Goal: Ask a question

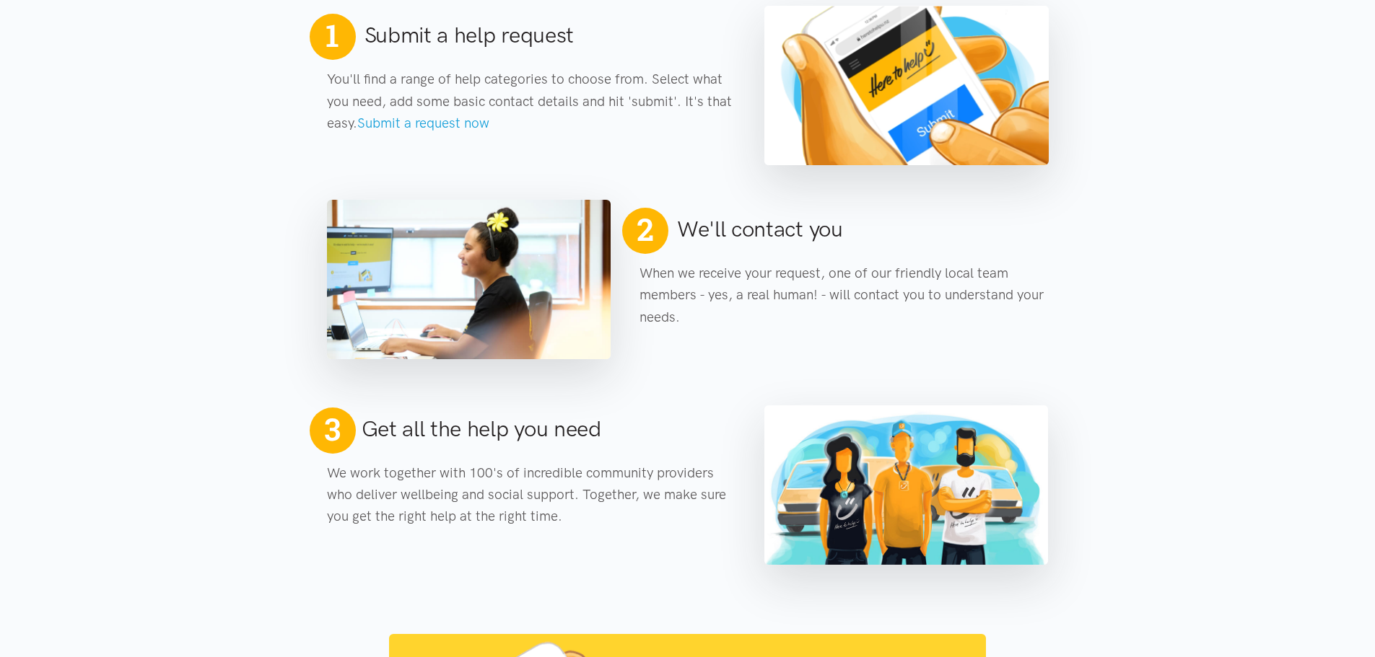
scroll to position [577, 0]
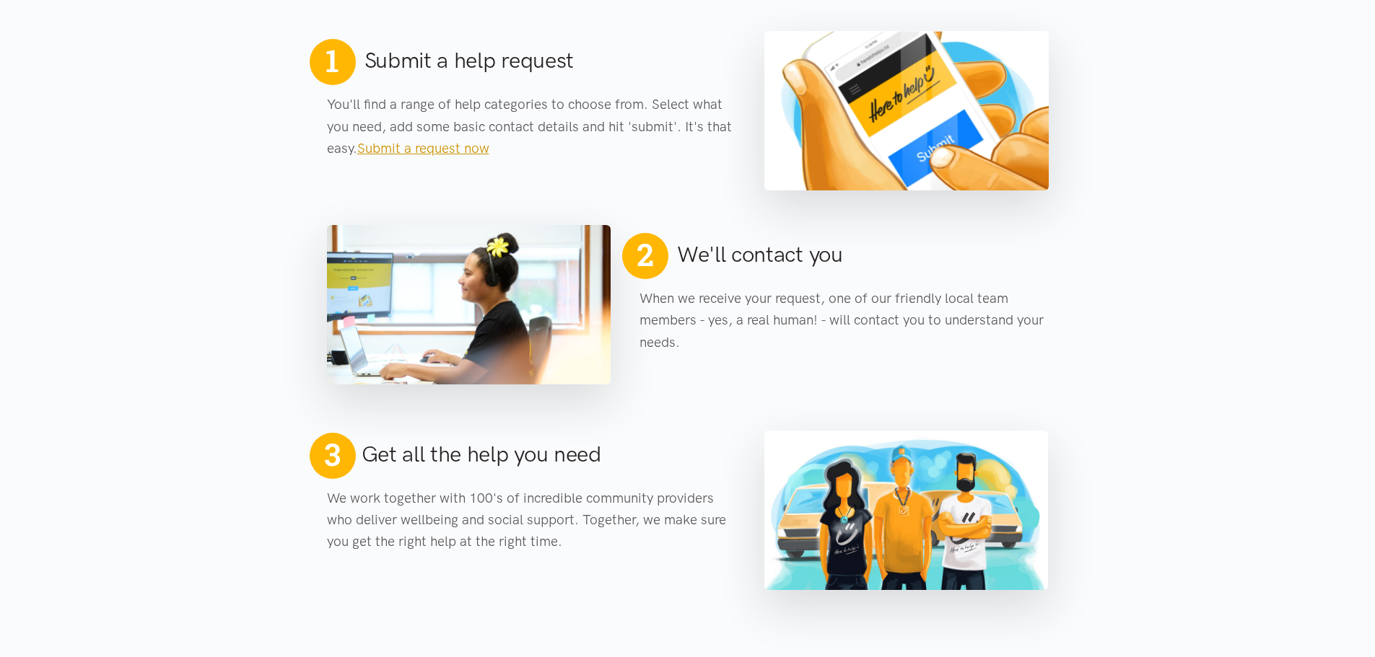
click at [400, 149] on link "Submit a request now" at bounding box center [423, 148] width 132 height 17
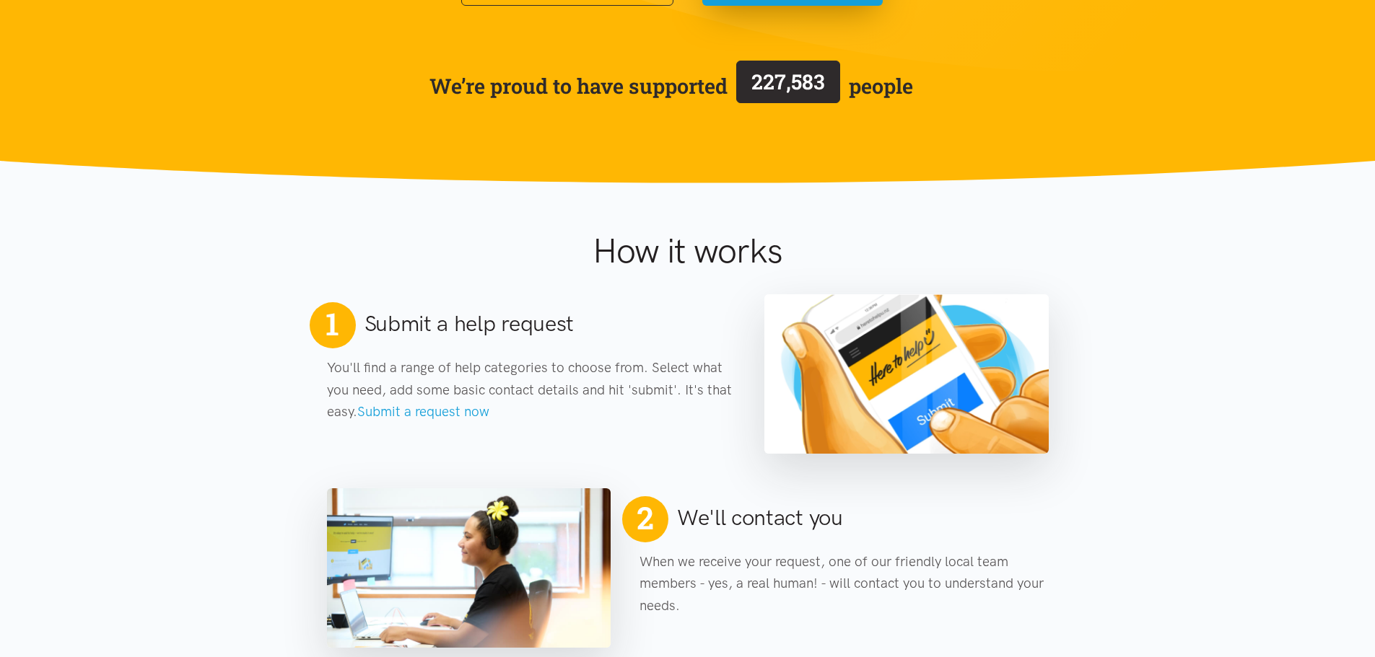
scroll to position [289, 0]
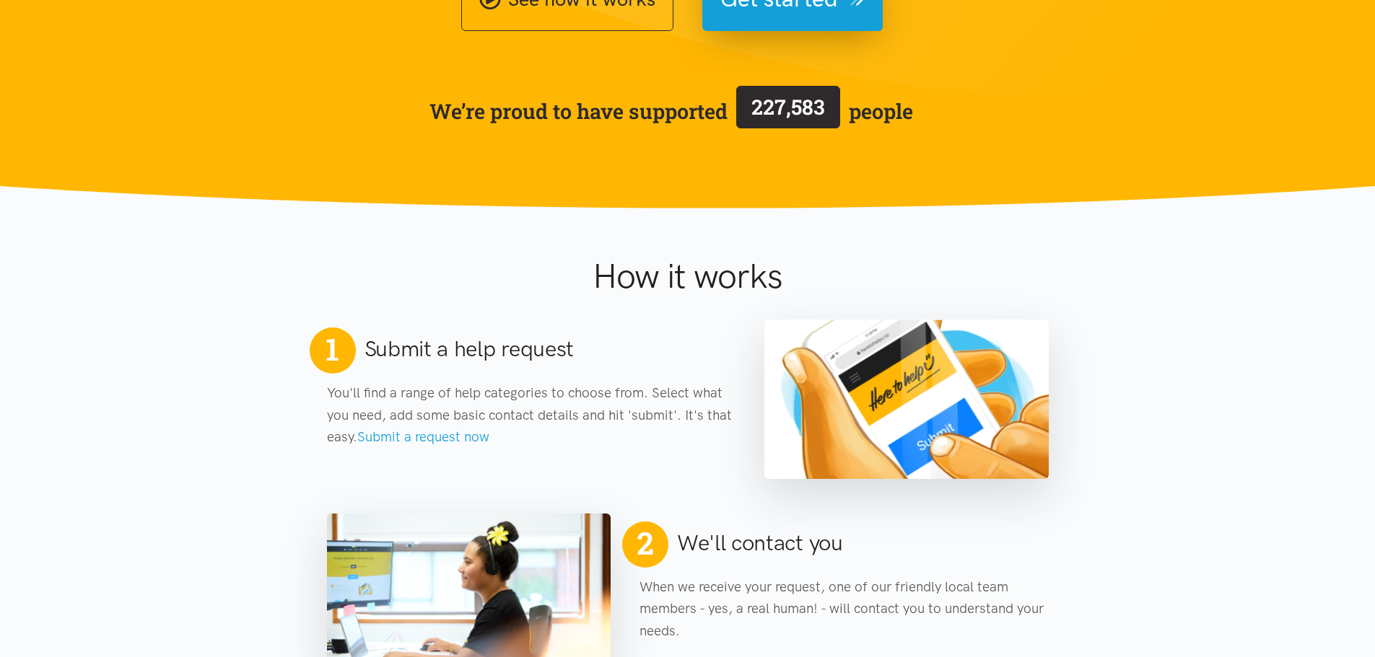
click at [455, 439] on link "Submit a request now" at bounding box center [423, 437] width 132 height 17
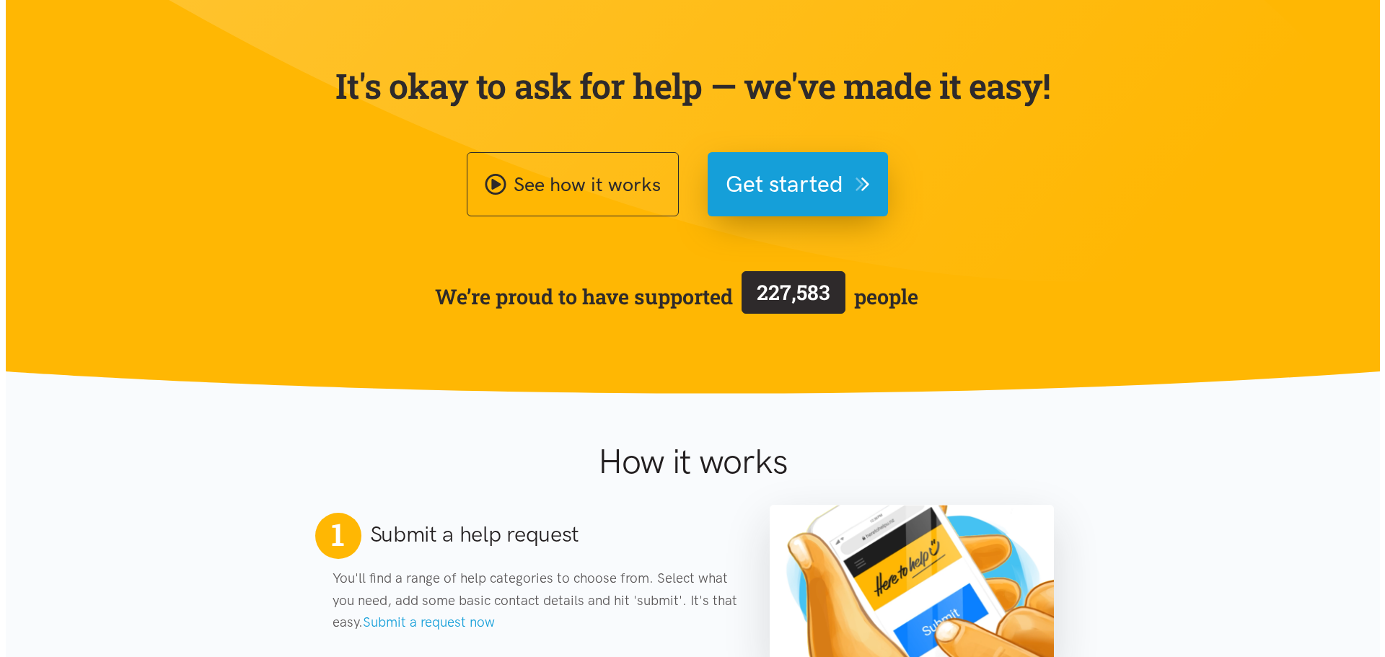
scroll to position [0, 0]
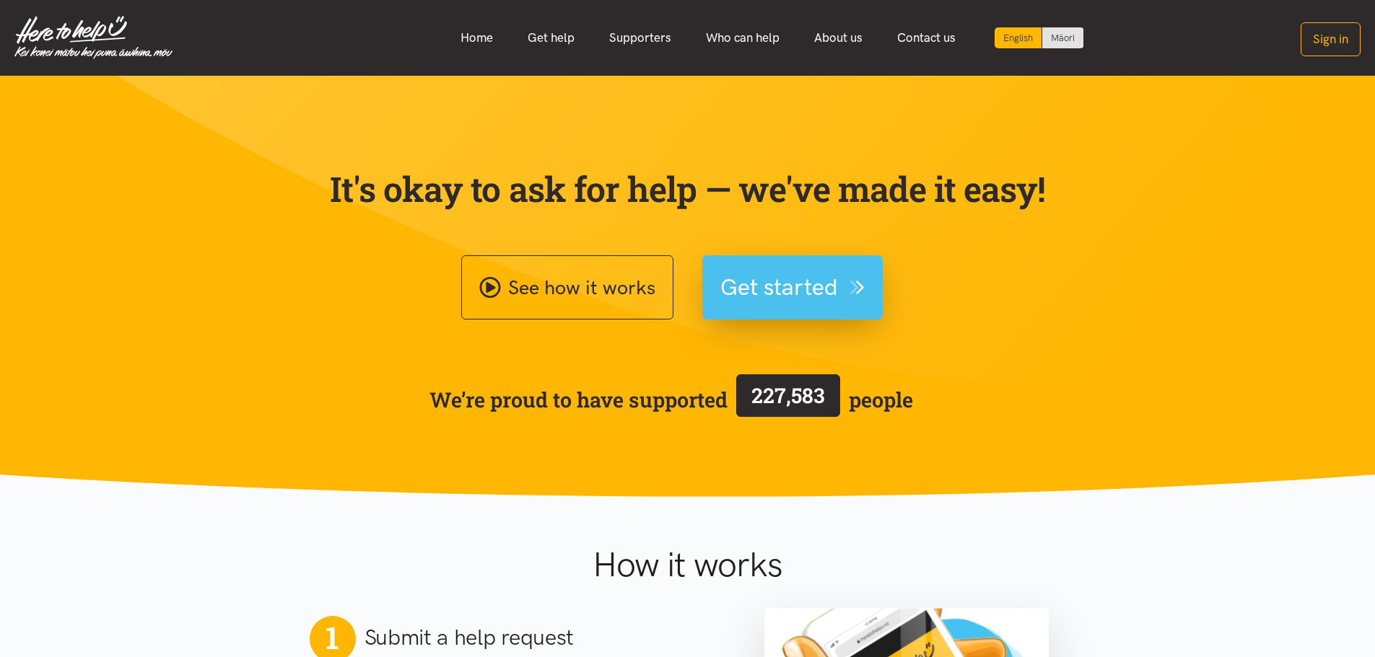
click at [745, 286] on span "Get started" at bounding box center [779, 287] width 118 height 37
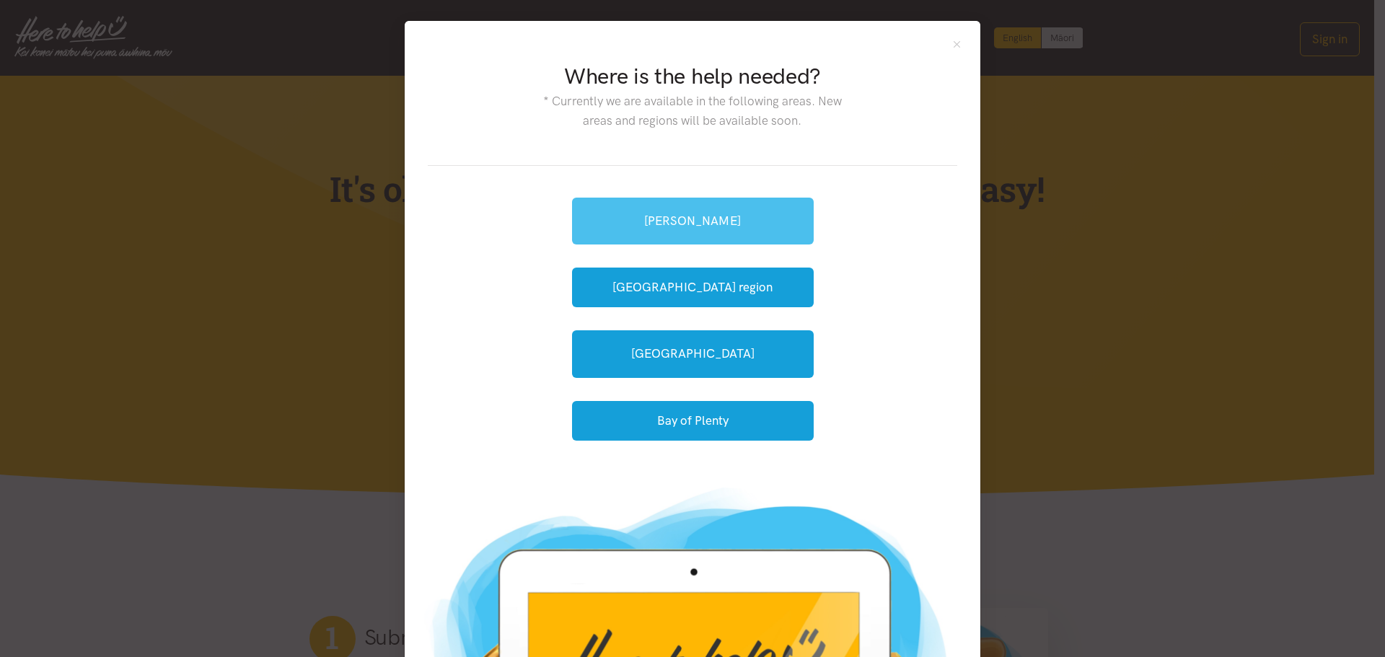
click at [721, 215] on link "[PERSON_NAME]" at bounding box center [693, 221] width 242 height 47
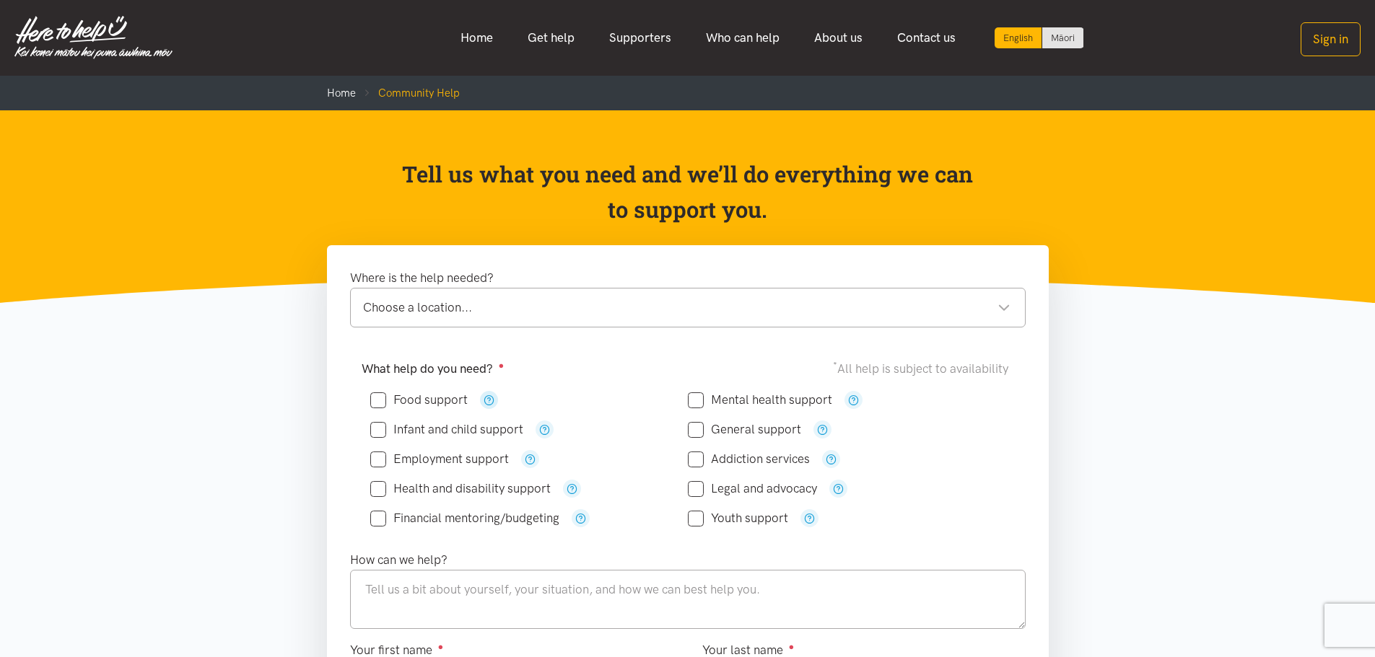
click at [489, 396] on icon "button" at bounding box center [488, 400] width 11 height 11
drag, startPoint x: 479, startPoint y: 403, endPoint x: 498, endPoint y: 400, distance: 19.1
click at [481, 403] on button "button" at bounding box center [489, 400] width 18 height 18
click at [536, 383] on div "For emergency cases only – will include essential non-perishable food items." at bounding box center [488, 349] width 273 height 69
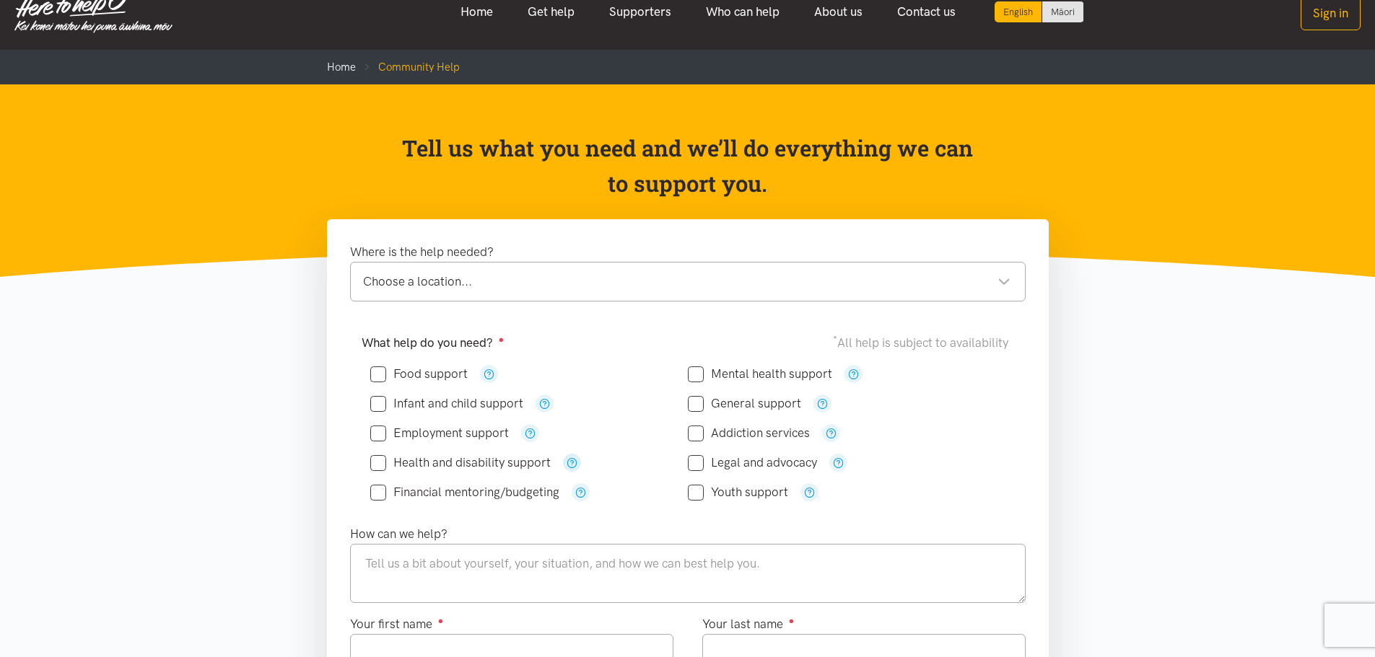
scroll to position [72, 0]
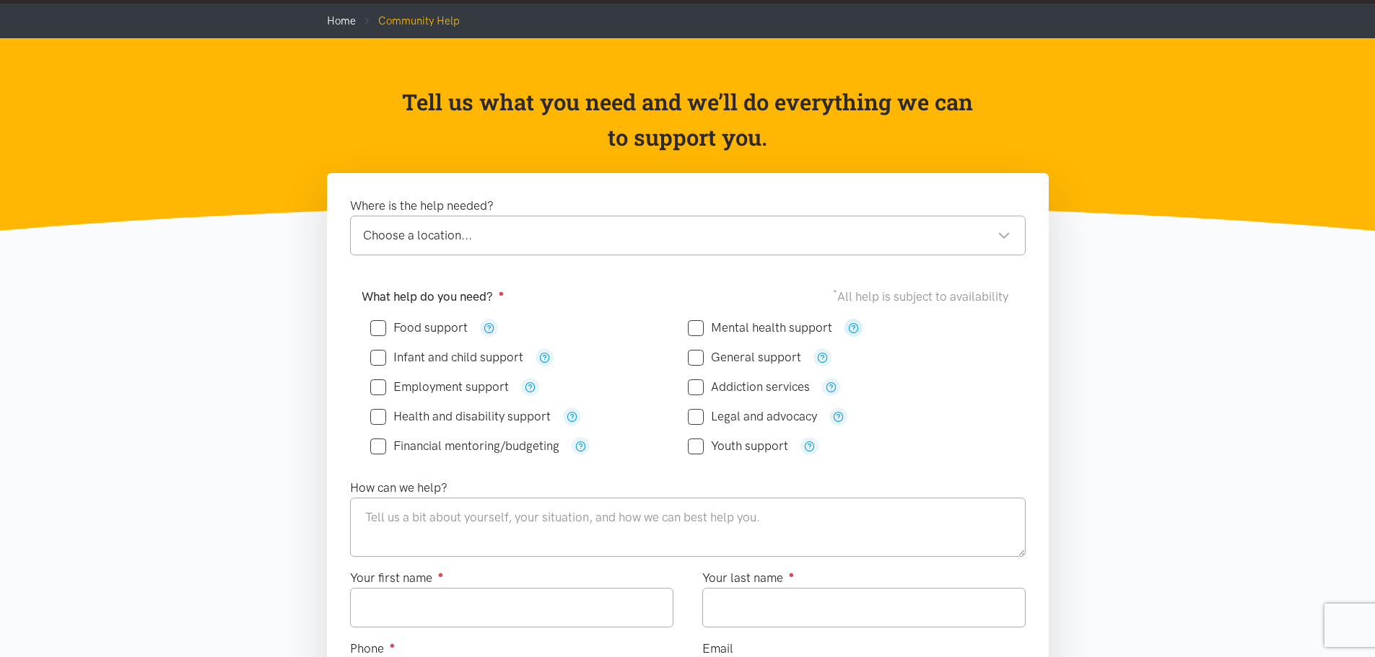
click at [852, 326] on icon "button" at bounding box center [853, 328] width 11 height 11
click at [1048, 451] on div "Where is the help needed? Choose a location... Choose a location... [PERSON_NAM…" at bounding box center [687, 592] width 750 height 838
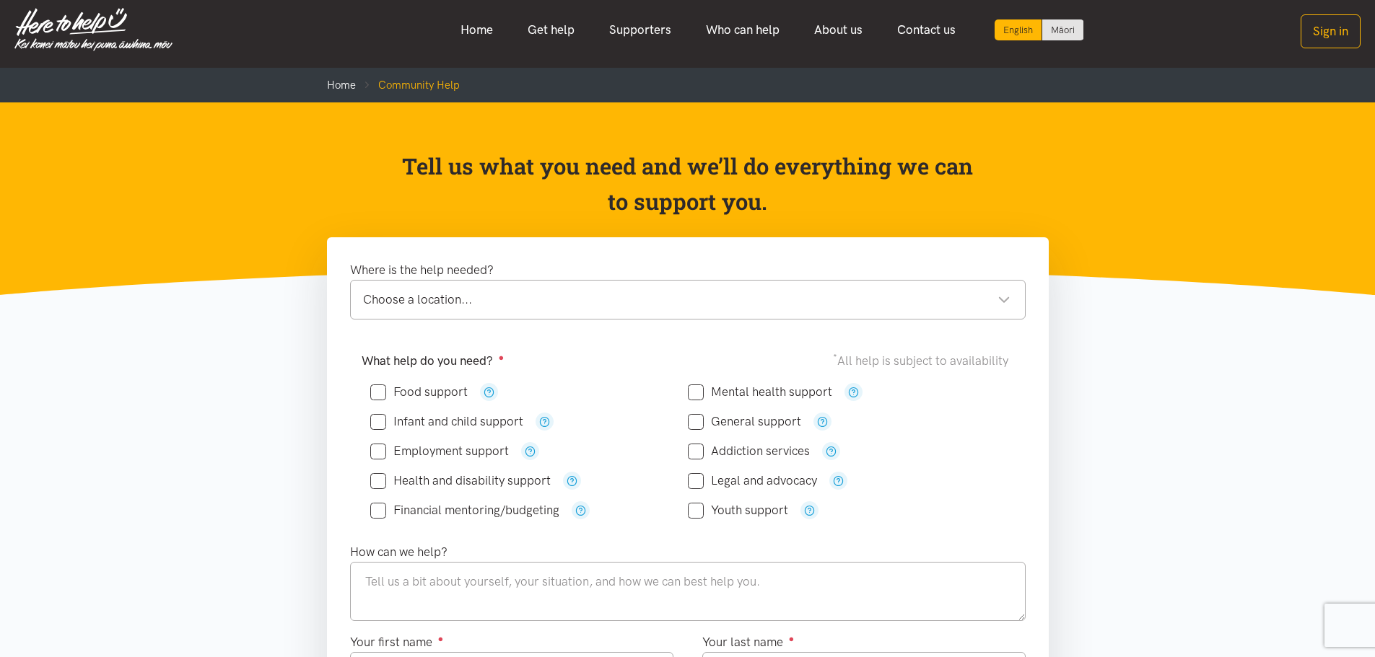
scroll to position [0, 0]
